Goal: Navigation & Orientation: Understand site structure

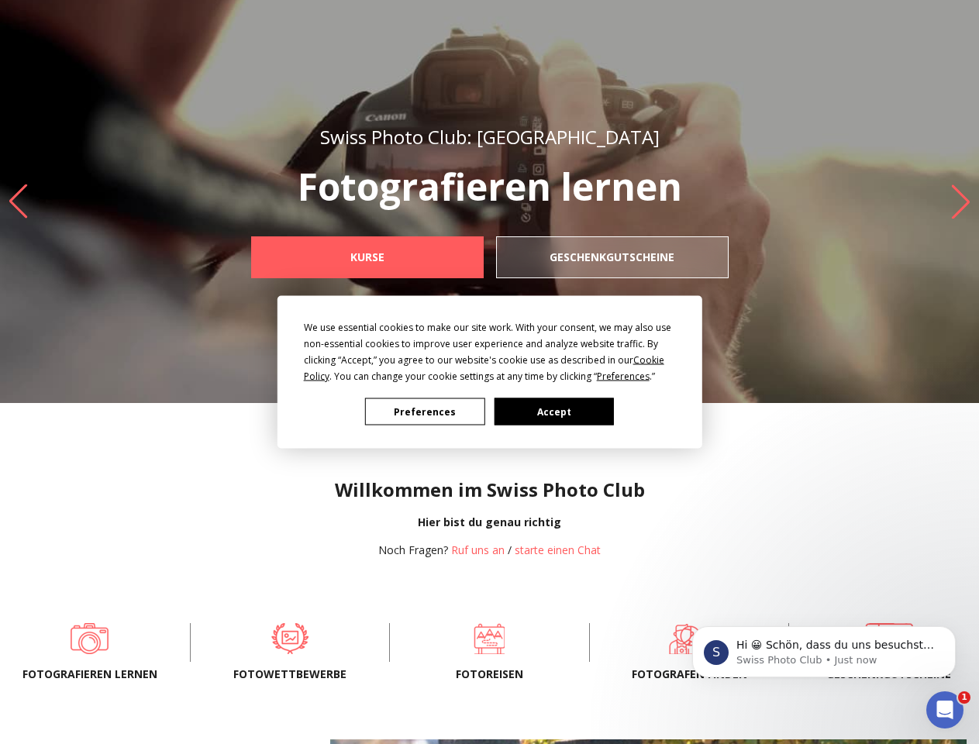
click at [485, 368] on div "We use essential cookies to make our site work. With your consent, we may also …" at bounding box center [490, 351] width 372 height 65
click at [623, 376] on span "Preferences" at bounding box center [623, 376] width 53 height 13
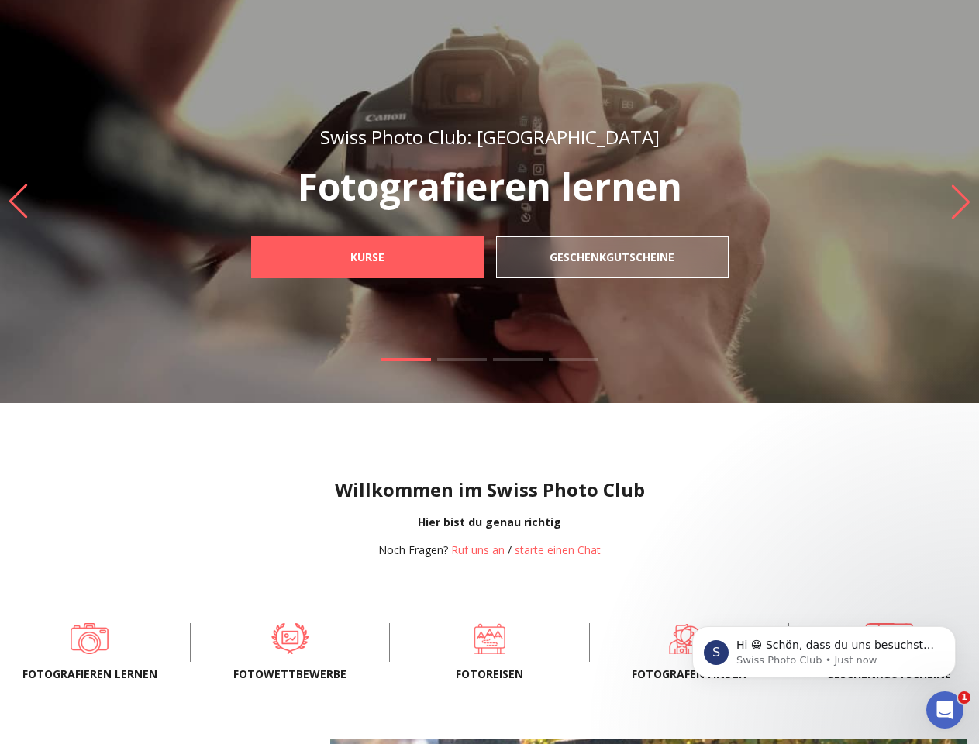
click at [425, 412] on div "Willkommen im Swiss Photo Club Hier bist du genau richtig Noch Fragen? Ruf uns …" at bounding box center [489, 505] width 979 height 205
click at [554, 412] on div "Willkommen im Swiss Photo Club Hier bist du genau richtig Noch Fragen? Ruf uns …" at bounding box center [489, 505] width 979 height 205
click at [824, 652] on p "Hi 😀 Schön, dass du uns besuchst. Stell' uns gerne jederzeit Fragen oder hinter…" at bounding box center [837, 646] width 200 height 16
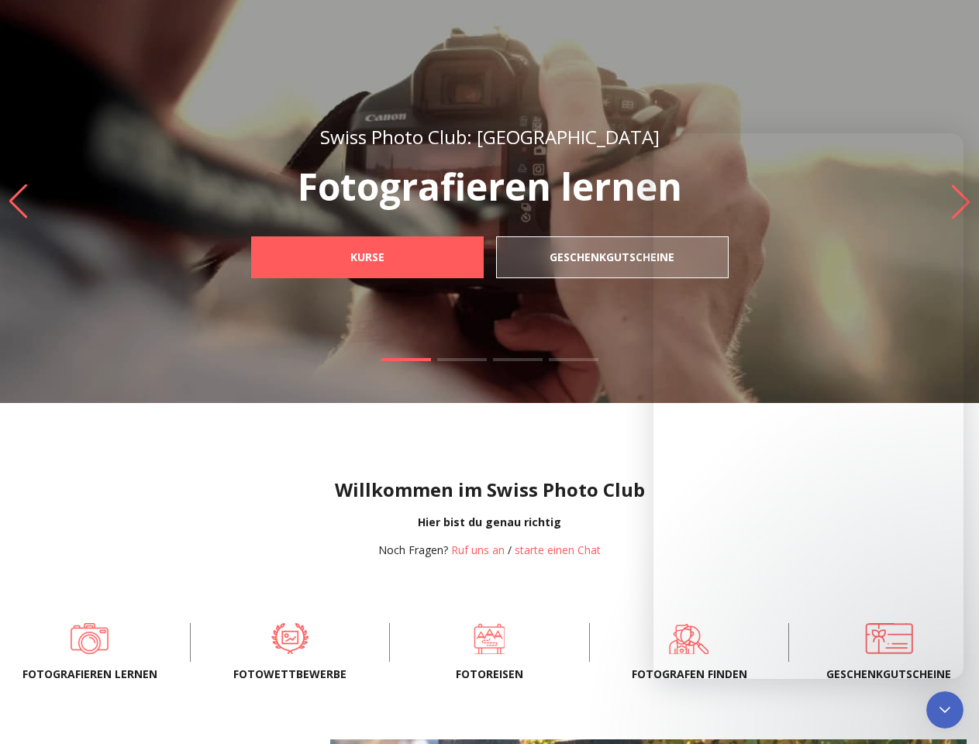
click at [945, 710] on icon "Close Intercom Messenger" at bounding box center [945, 710] width 19 height 19
